Goal: Information Seeking & Learning: Learn about a topic

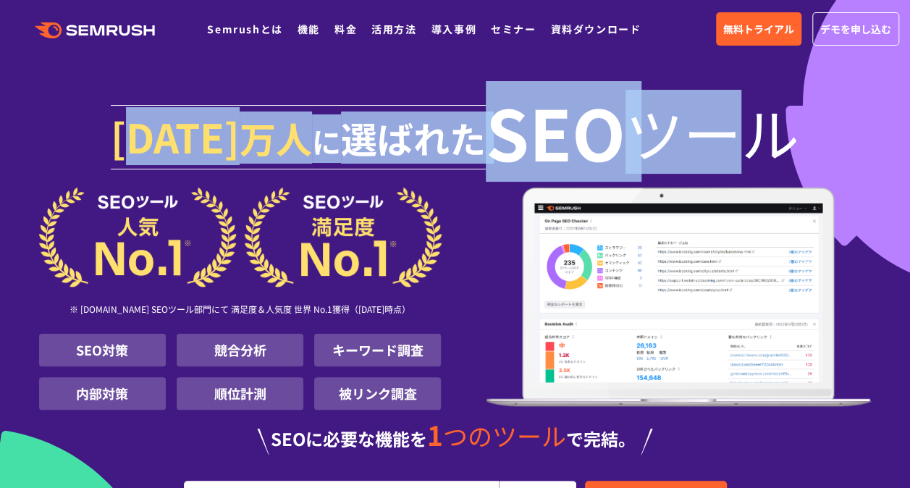
drag, startPoint x: 155, startPoint y: 124, endPoint x: 649, endPoint y: 138, distance: 494.5
click at [649, 138] on h1 "[DATE] 万人 に 選ばれた SEO ツール" at bounding box center [455, 140] width 832 height 93
click at [649, 138] on span "ツール" at bounding box center [712, 132] width 174 height 58
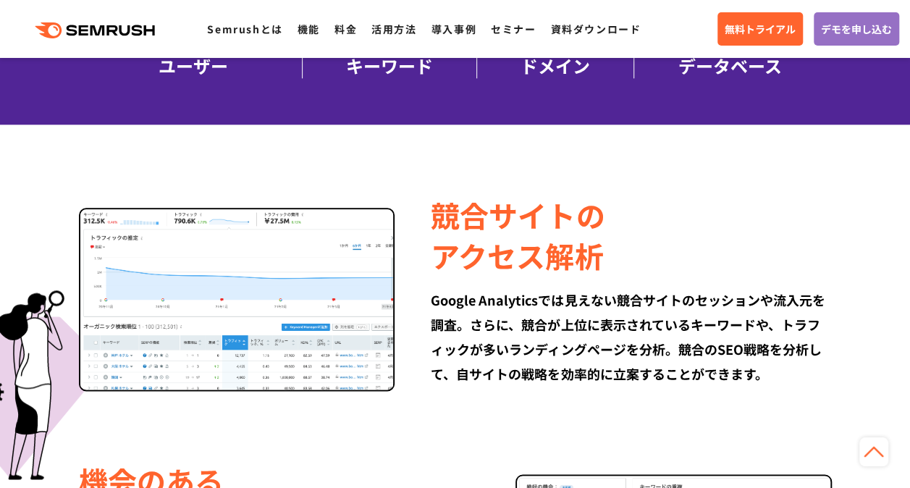
scroll to position [796, 0]
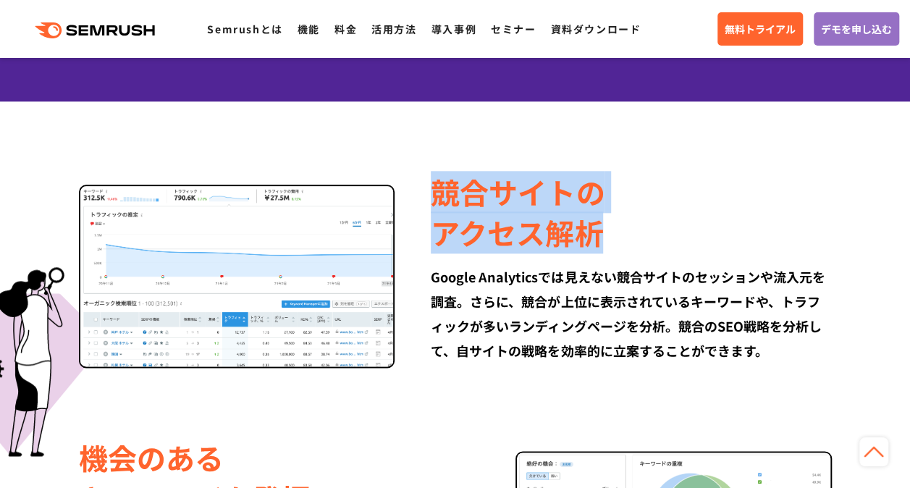
drag, startPoint x: 428, startPoint y: 179, endPoint x: 615, endPoint y: 229, distance: 192.6
click at [615, 229] on div "競合サイトの アクセス解析 Google Analyticsでは見えない競合サイトのセッションや流入元を調査。さらに、競合が上位に表示されているキーワードや、…" at bounding box center [612, 267] width 436 height 191
click at [615, 229] on div "競合サイトの アクセス解析" at bounding box center [631, 212] width 400 height 81
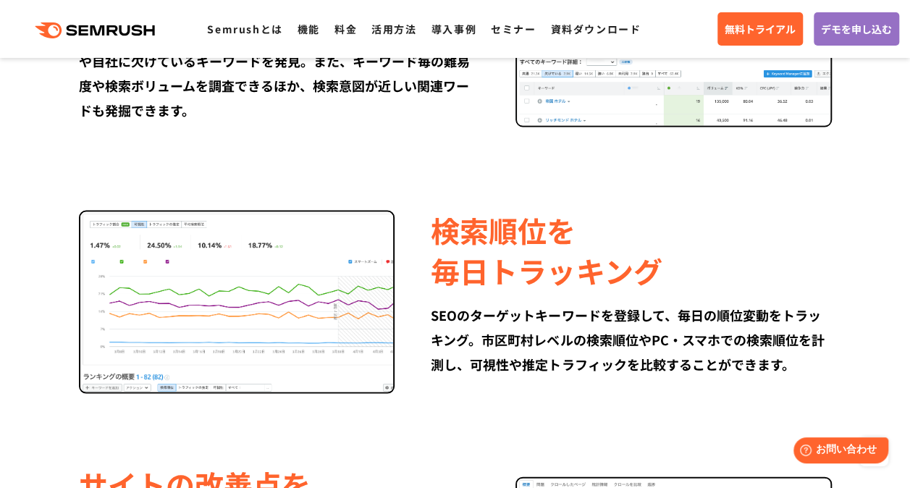
scroll to position [1665, 0]
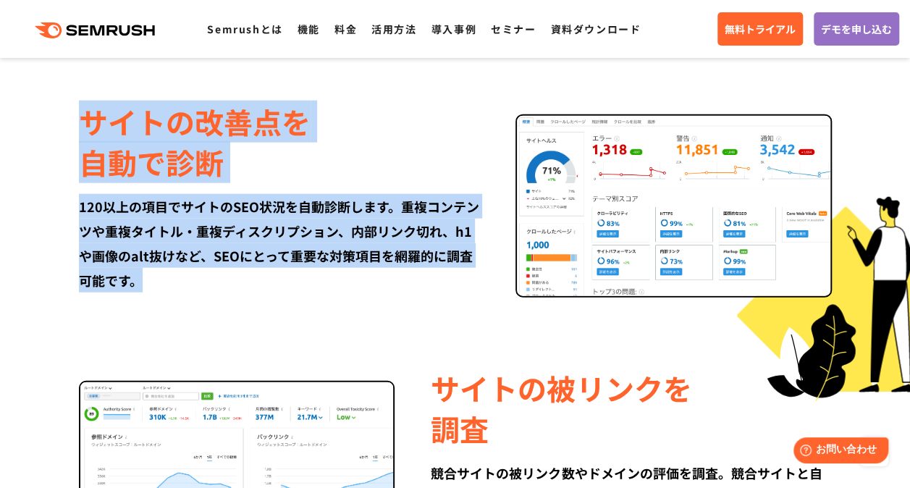
drag, startPoint x: 83, startPoint y: 114, endPoint x: 351, endPoint y: 284, distance: 317.9
click at [351, 284] on div "サイトの改善点を 自動で診断 120以上の項目でサイトのSEO状況を自動診断します。重複コンテンツや重複タイトル・重複ディスクリプション、内部リンク切れ、h1…" at bounding box center [297, 196] width 436 height 191
click at [351, 284] on div "120以上の項目でサイトのSEO状況を自動診断します。重複コンテンツや重複タイトル・重複ディスクリプション、内部リンク切れ、h1や画像のalt抜けなど、SEO…" at bounding box center [279, 243] width 400 height 98
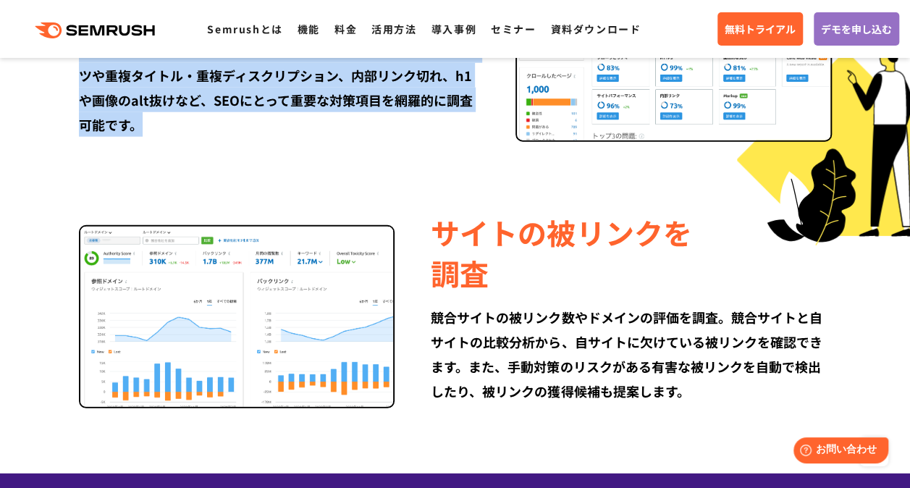
scroll to position [1882, 0]
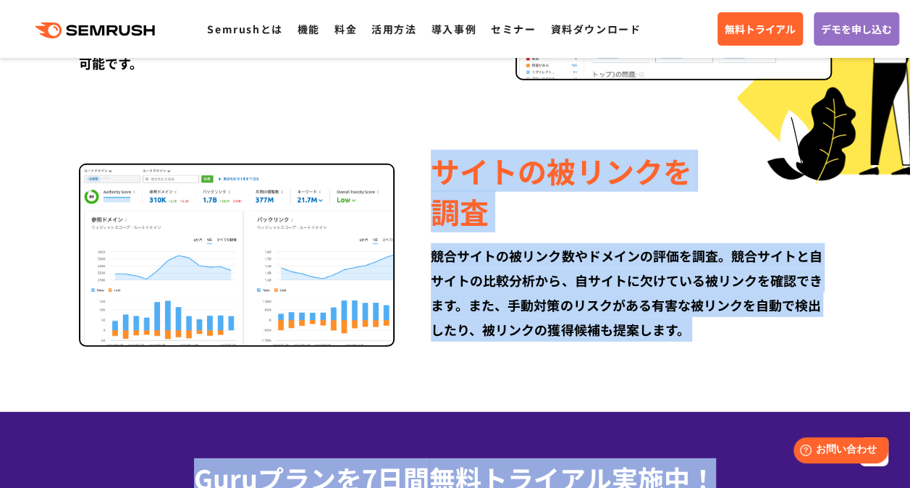
drag, startPoint x: 428, startPoint y: 169, endPoint x: 706, endPoint y: 355, distance: 334.8
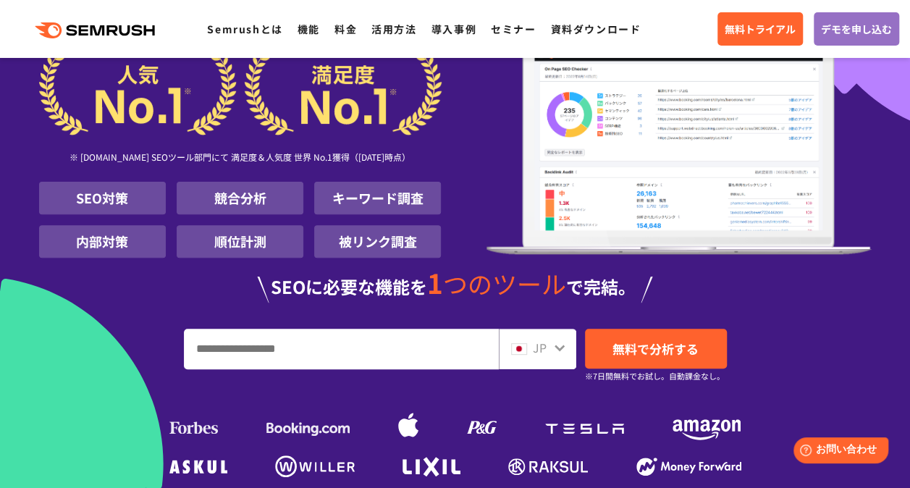
scroll to position [217, 0]
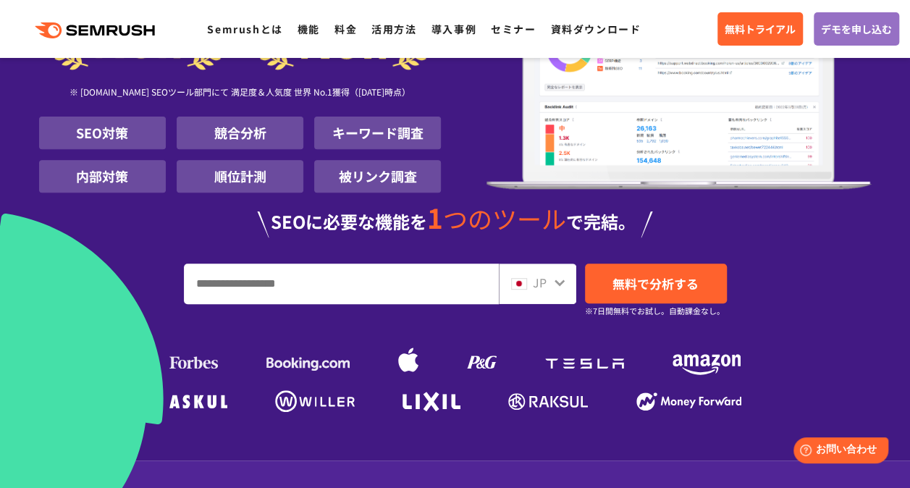
click at [444, 287] on input "URL、キーワードを入力してください" at bounding box center [341, 283] width 313 height 39
type input "*"
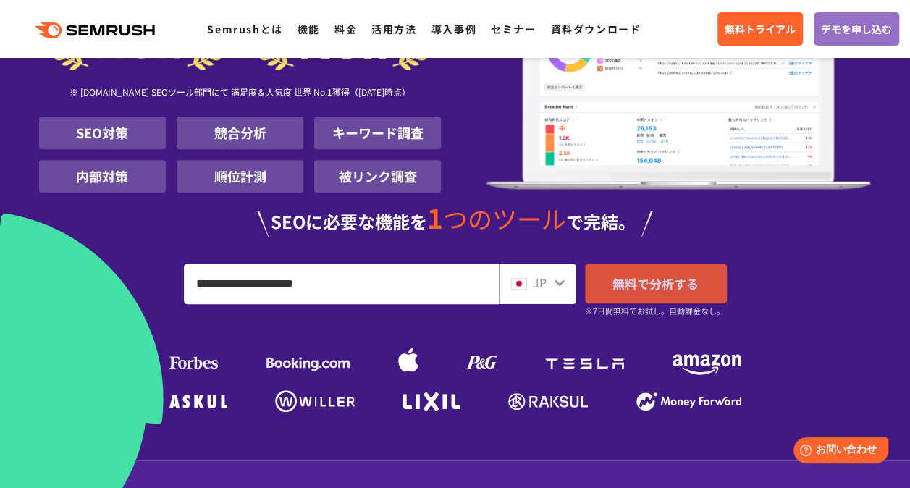
type input "**********"
click at [629, 288] on span "無料で分析する" at bounding box center [655, 283] width 86 height 18
